Goal: Check status: Check status

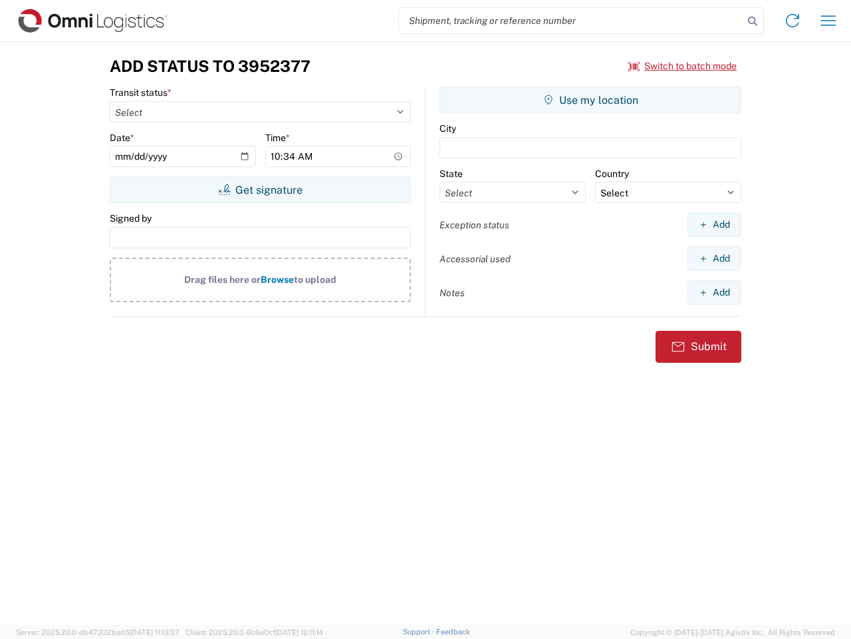
click at [571, 21] on input "search" at bounding box center [571, 20] width 345 height 25
click at [753, 21] on icon at bounding box center [753, 21] width 19 height 19
click at [793, 21] on icon at bounding box center [792, 20] width 21 height 21
click at [829, 21] on icon "button" at bounding box center [828, 20] width 15 height 10
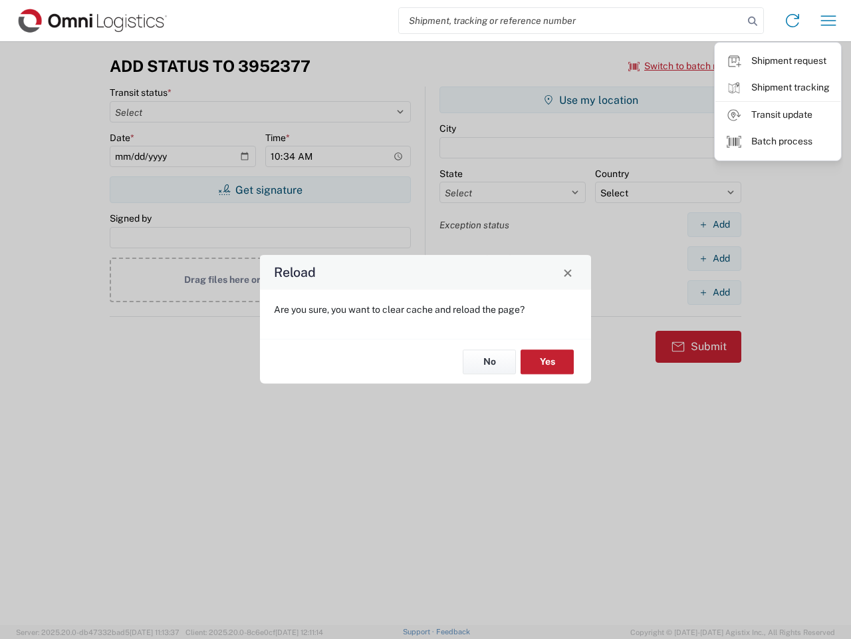
click at [683, 66] on div "Reload Are you sure, you want to clear cache and reload the page? No Yes" at bounding box center [425, 319] width 851 height 639
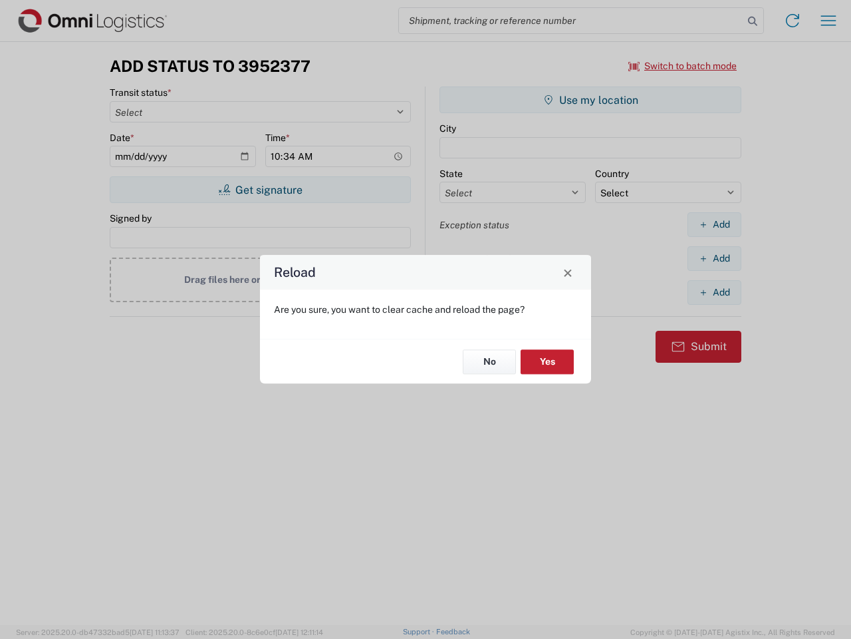
click at [260, 190] on div "Reload Are you sure, you want to clear cache and reload the page? No Yes" at bounding box center [425, 319] width 851 height 639
click at [591, 100] on div "Reload Are you sure, you want to clear cache and reload the page? No Yes" at bounding box center [425, 319] width 851 height 639
click at [714, 224] on div "Reload Are you sure, you want to clear cache and reload the page? No Yes" at bounding box center [425, 319] width 851 height 639
click at [714, 258] on div "Reload Are you sure, you want to clear cache and reload the page? No Yes" at bounding box center [425, 319] width 851 height 639
click at [714, 292] on div "Reload Are you sure, you want to clear cache and reload the page? No Yes" at bounding box center [425, 319] width 851 height 639
